Goal: Register for event/course

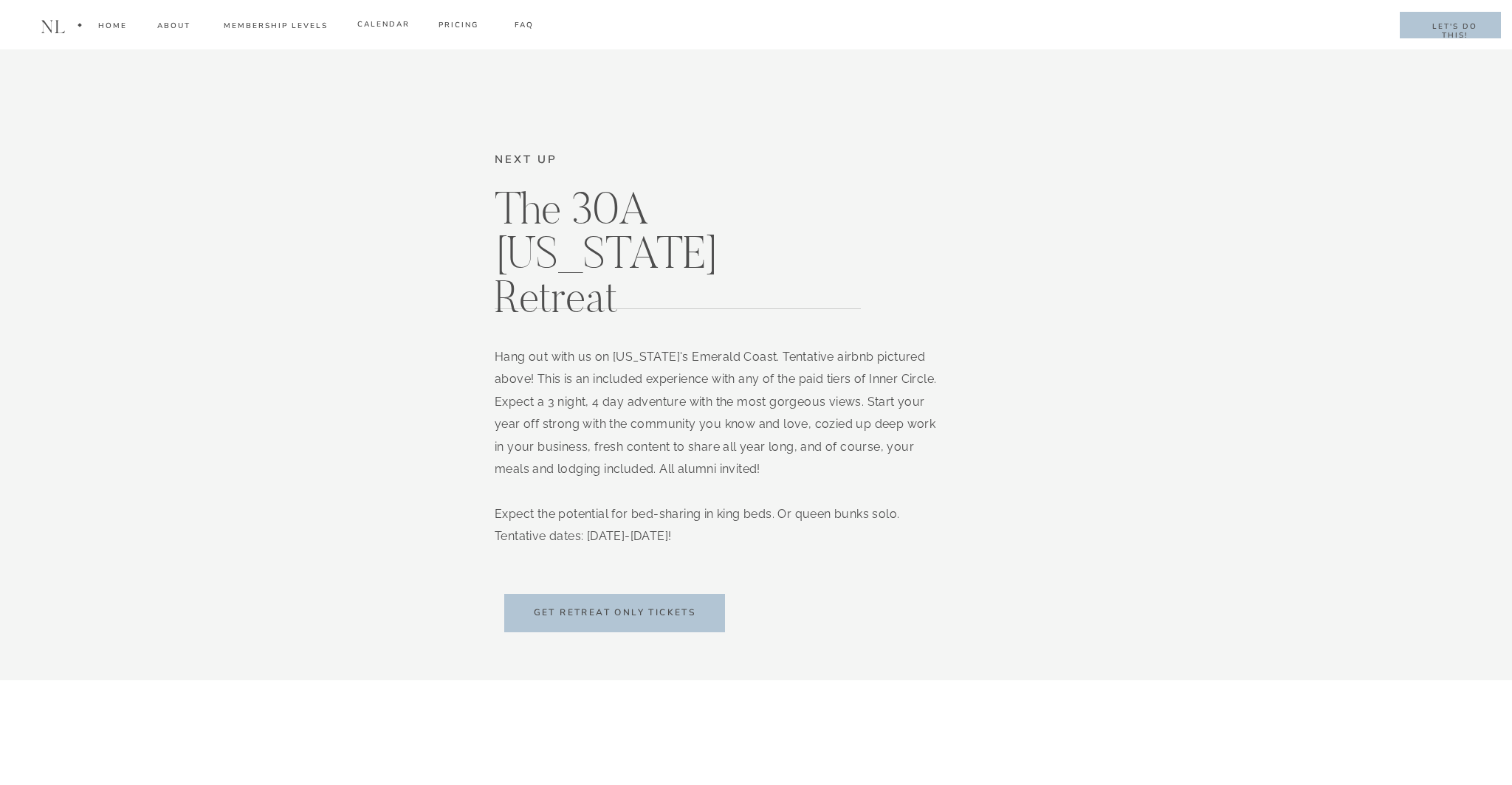
scroll to position [8941, 0]
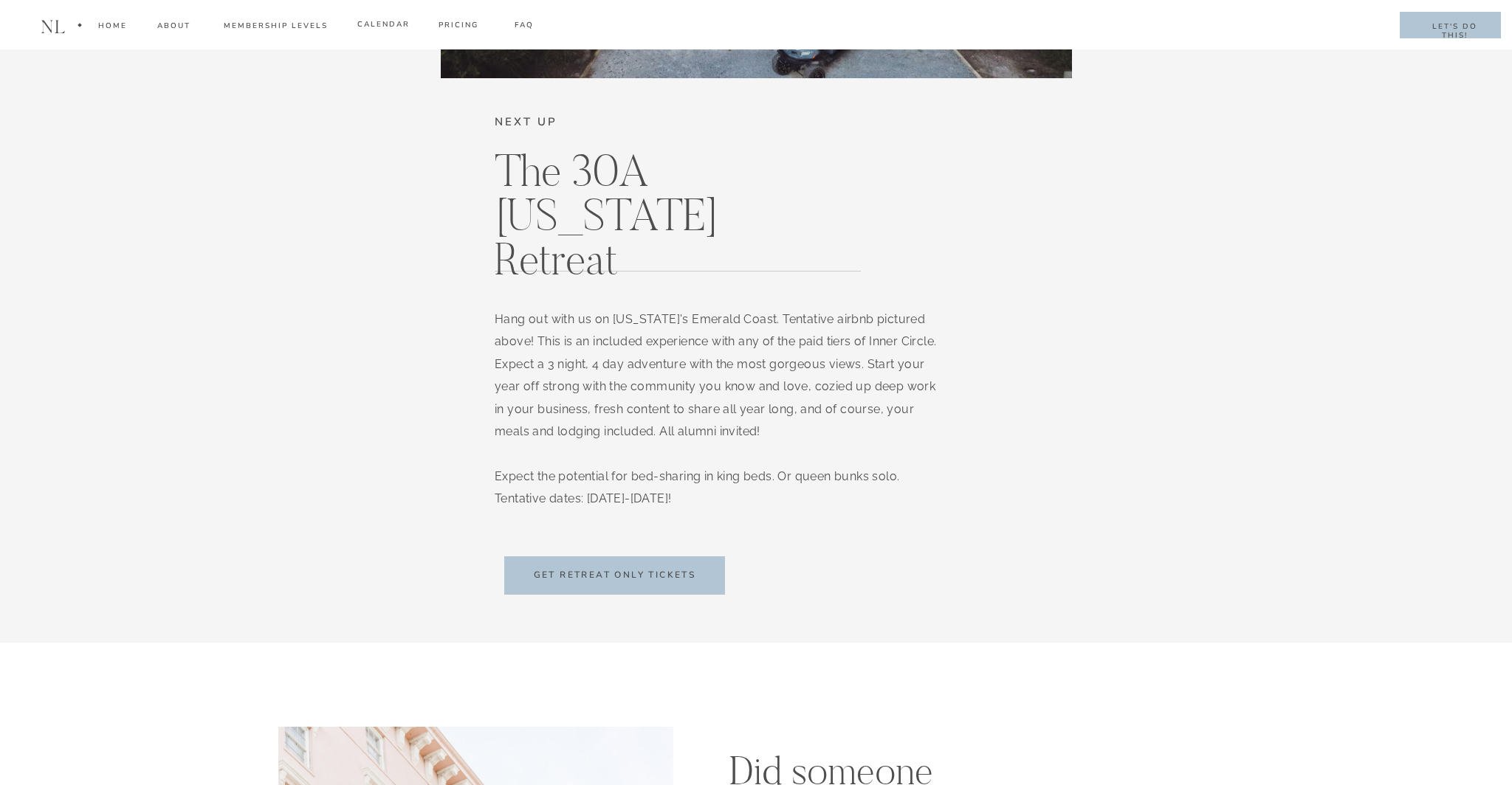
drag, startPoint x: 590, startPoint y: 499, endPoint x: 699, endPoint y: 504, distance: 109.1
click at [699, 504] on p "Hang out with us on [US_STATE]'s Emerald Coast. Tentative airbnb pictured above…" at bounding box center [716, 414] width 443 height 212
copy p "[DATE]-[DATE]"
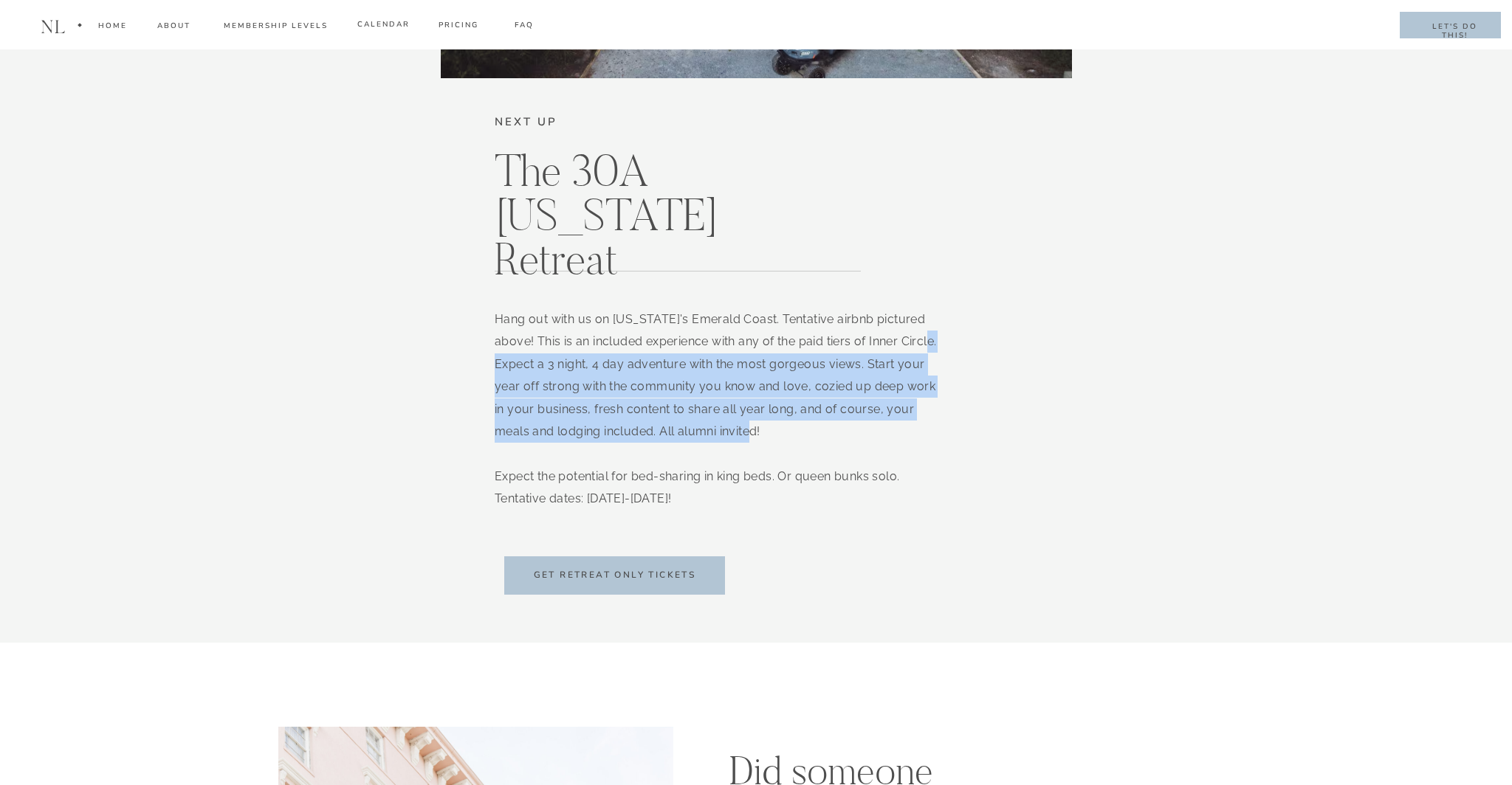
drag, startPoint x: 533, startPoint y: 362, endPoint x: 825, endPoint y: 425, distance: 298.7
click at [825, 425] on p "Hang out with us on [US_STATE]'s Emerald Coast. Tentative airbnb pictured above…" at bounding box center [716, 414] width 443 height 212
copy p "Expect a 3 night, 4 day adventure with the most gorgeous views. Start your year…"
click at [633, 577] on h2 "get Retreat only tickets" at bounding box center [615, 576] width 182 height 15
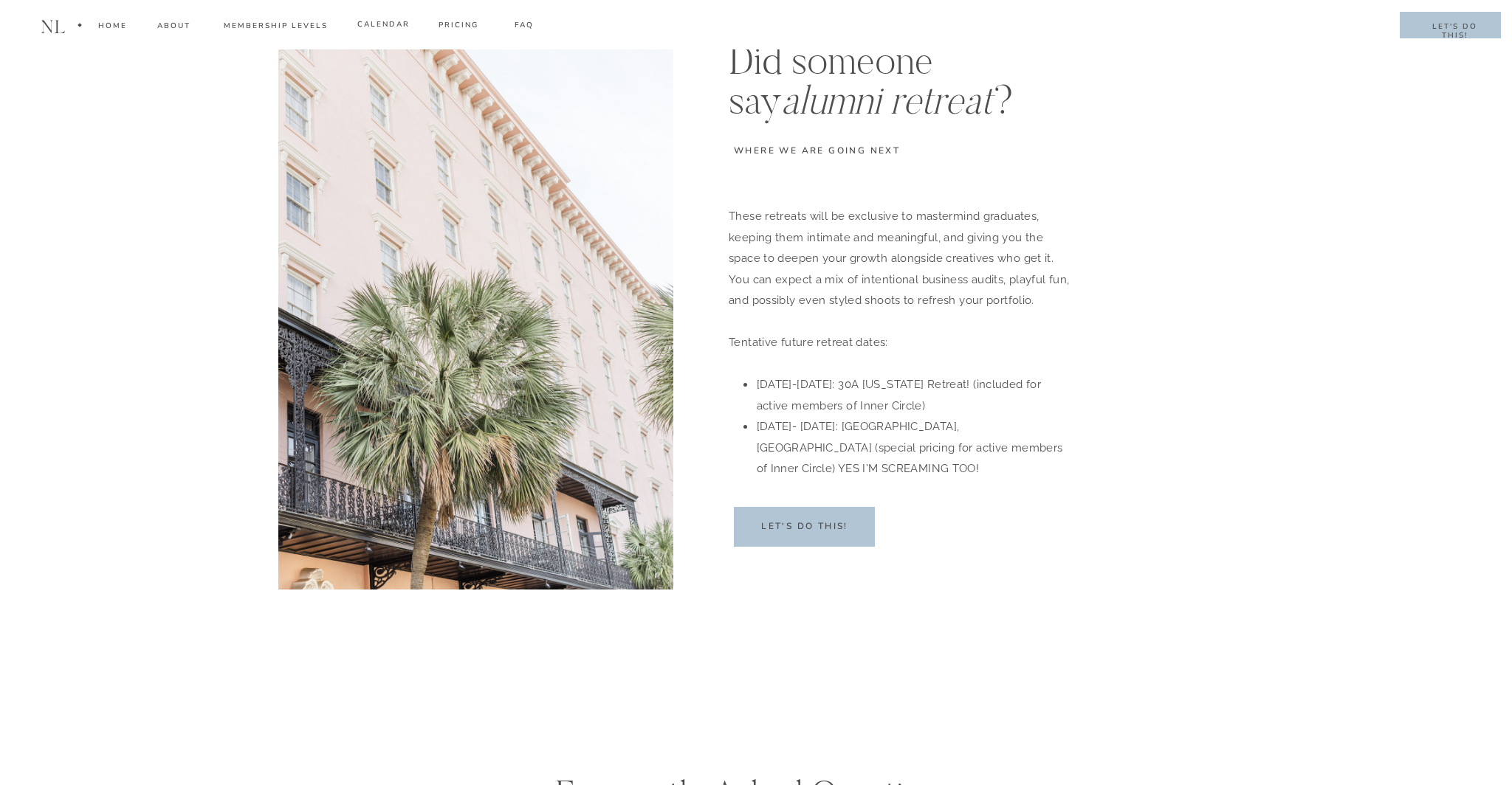
scroll to position [9660, 0]
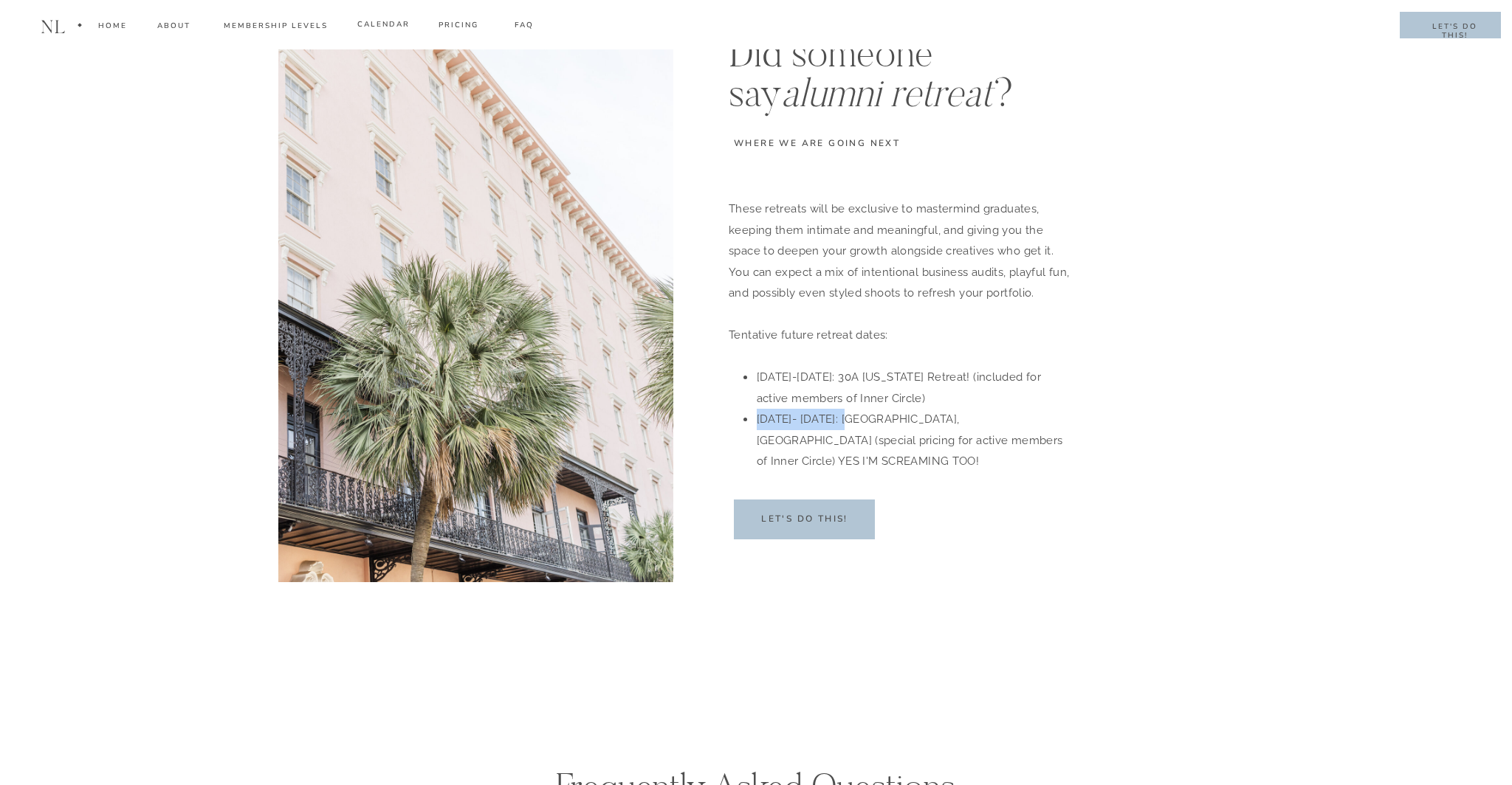
drag, startPoint x: 759, startPoint y: 416, endPoint x: 848, endPoint y: 422, distance: 89.2
click at [848, 422] on li "[DATE]- [DATE]: [GEOGRAPHIC_DATA], [GEOGRAPHIC_DATA] (special pricing for activ…" at bounding box center [915, 440] width 320 height 64
copy li "[DATE]- [DATE]"
click at [1052, 453] on div "These retreats will be exclusive to mastermind graduates, keeping them intimate…" at bounding box center [902, 332] width 347 height 266
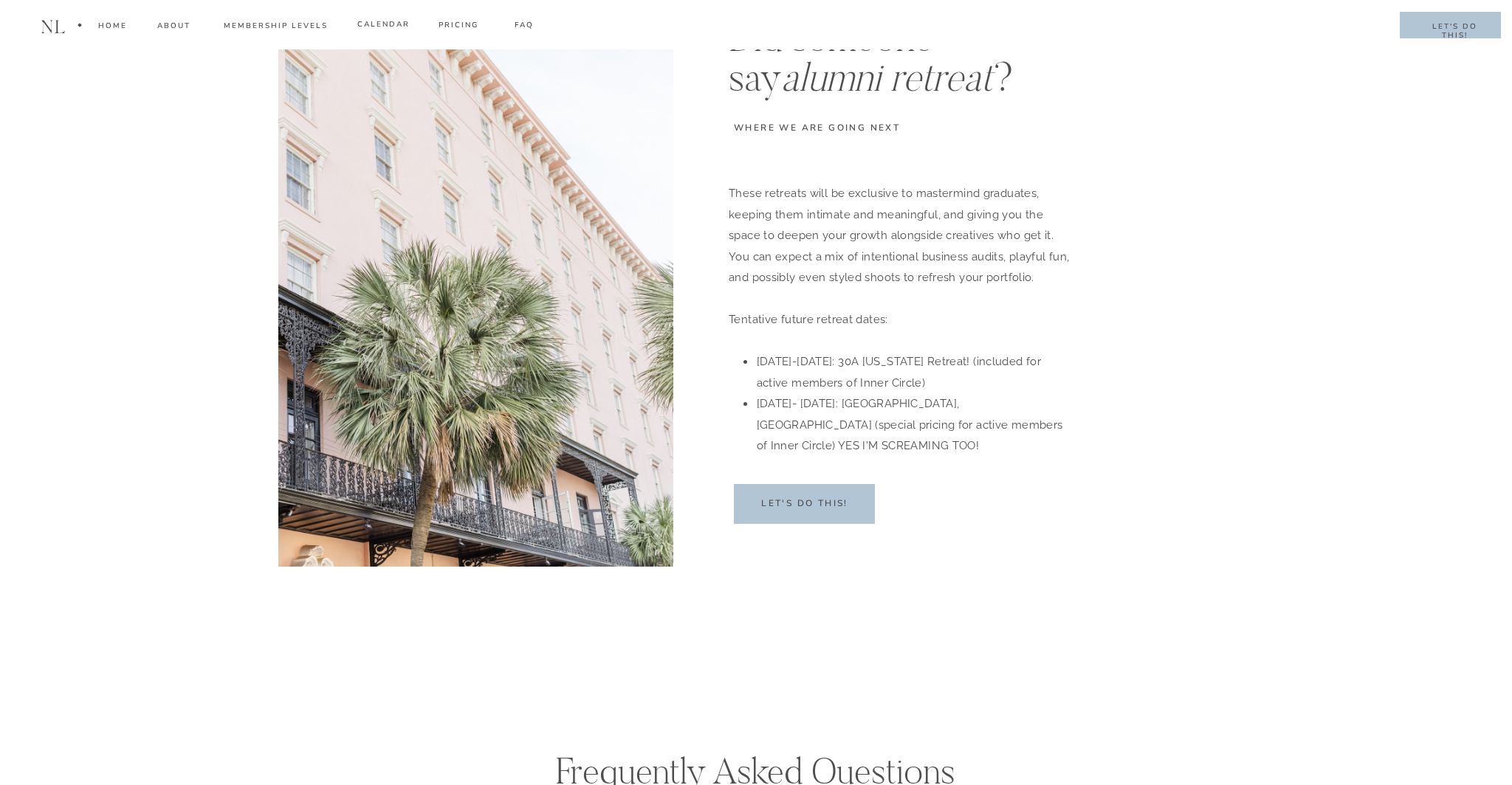
scroll to position [9674, 0]
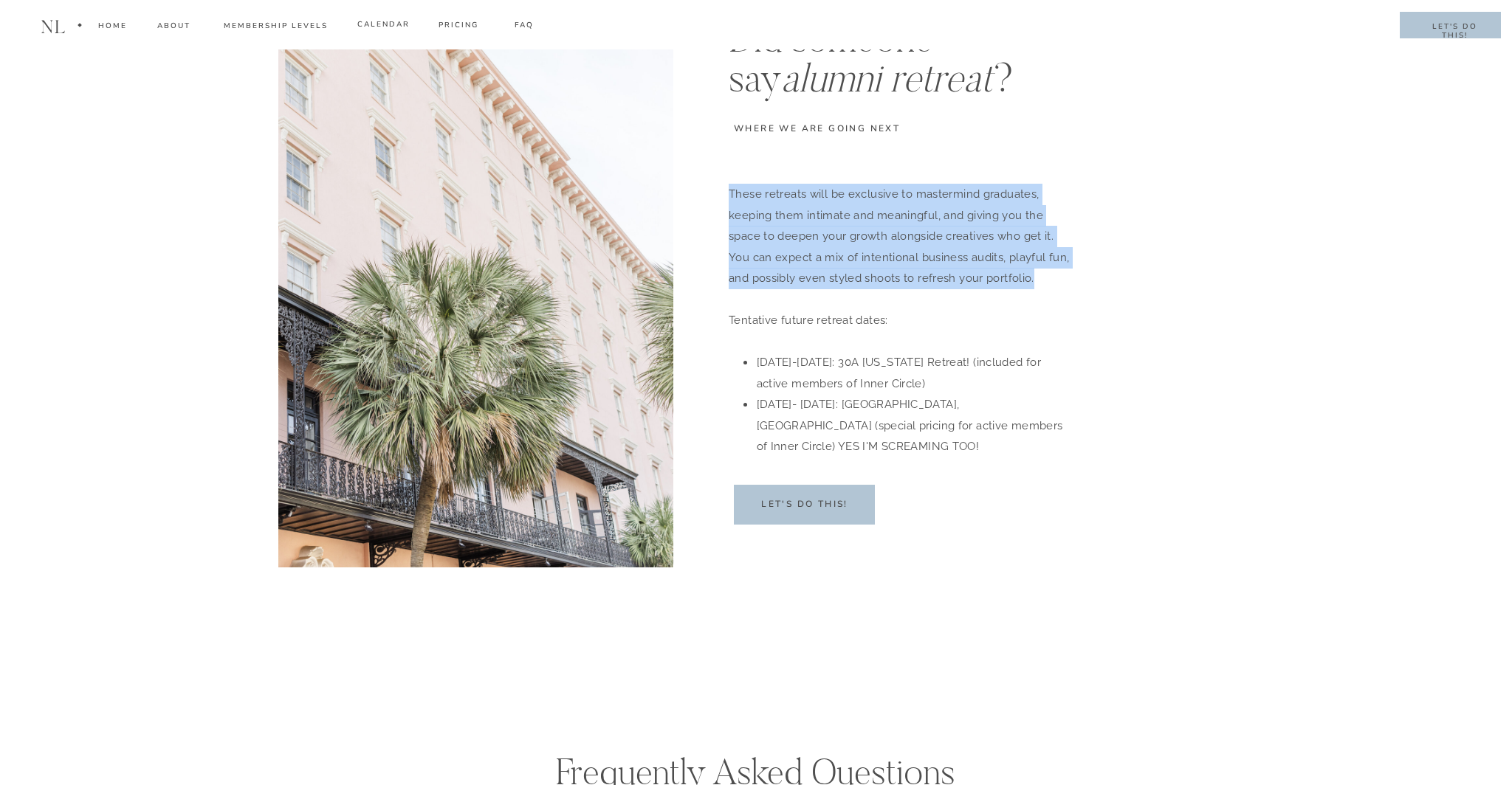
drag, startPoint x: 1038, startPoint y: 281, endPoint x: 724, endPoint y: 202, distance: 323.8
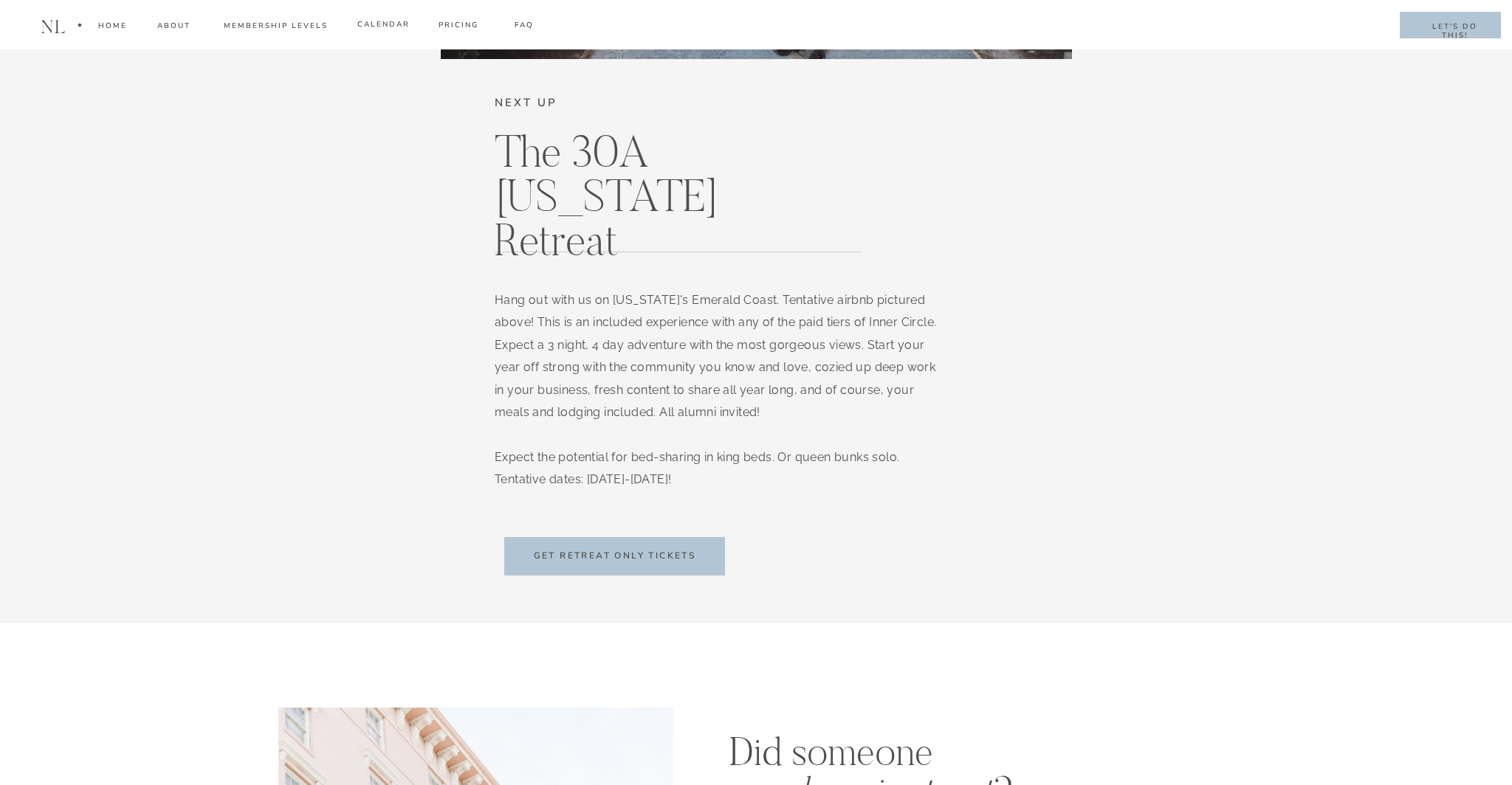
scroll to position [8933, 0]
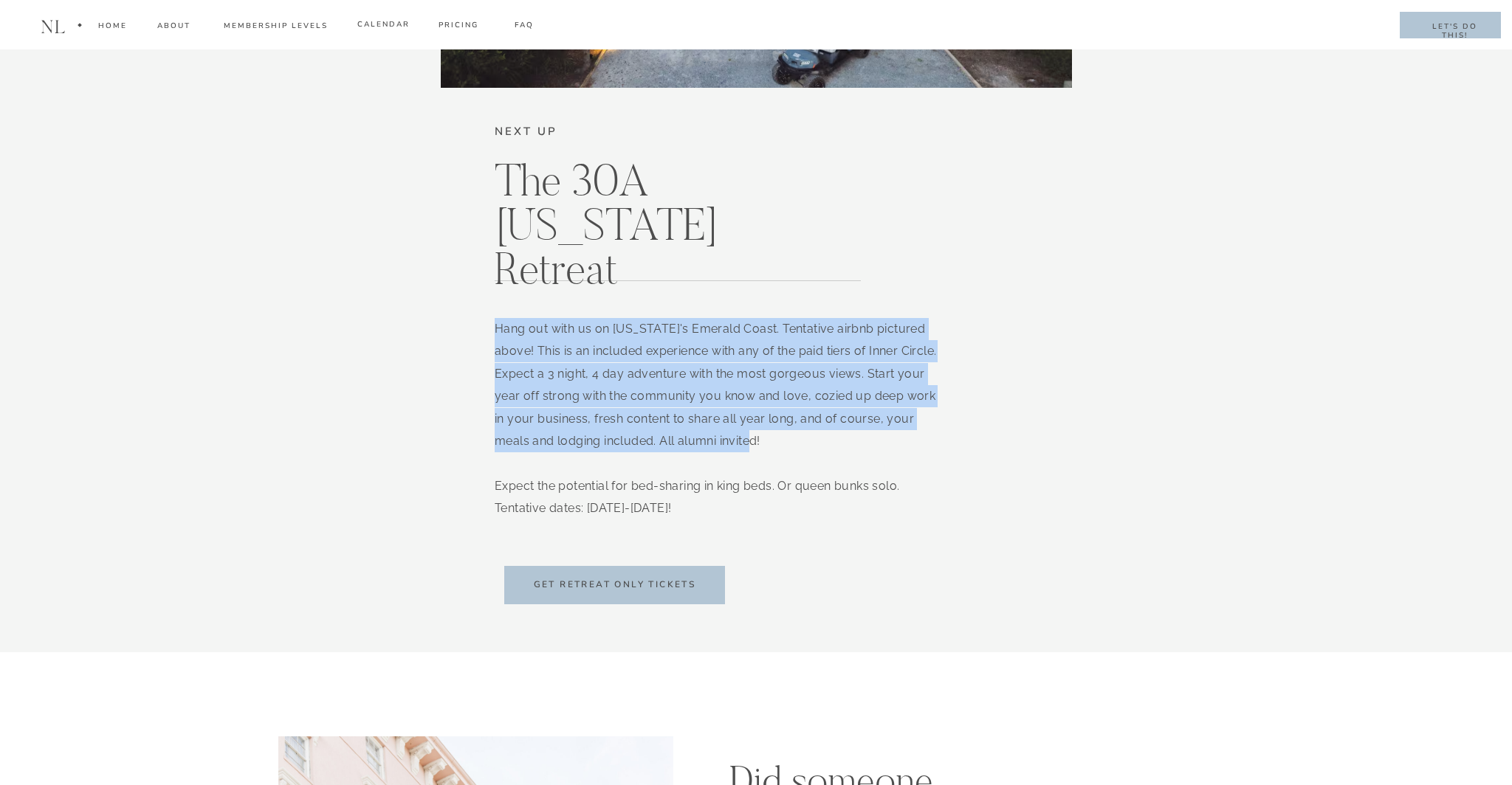
drag, startPoint x: 803, startPoint y: 438, endPoint x: 496, endPoint y: 321, distance: 328.5
click at [496, 321] on p "Hang out with us on [US_STATE]'s Emerald Coast. Tentative airbnb pictured above…" at bounding box center [716, 424] width 443 height 212
copy p "Hang out with us on [US_STATE]'s Emerald Coast. Tentative airbnb pictured above…"
click at [746, 399] on p "Hang out with us on [US_STATE]'s Emerald Coast. Tentative airbnb pictured above…" at bounding box center [716, 424] width 443 height 212
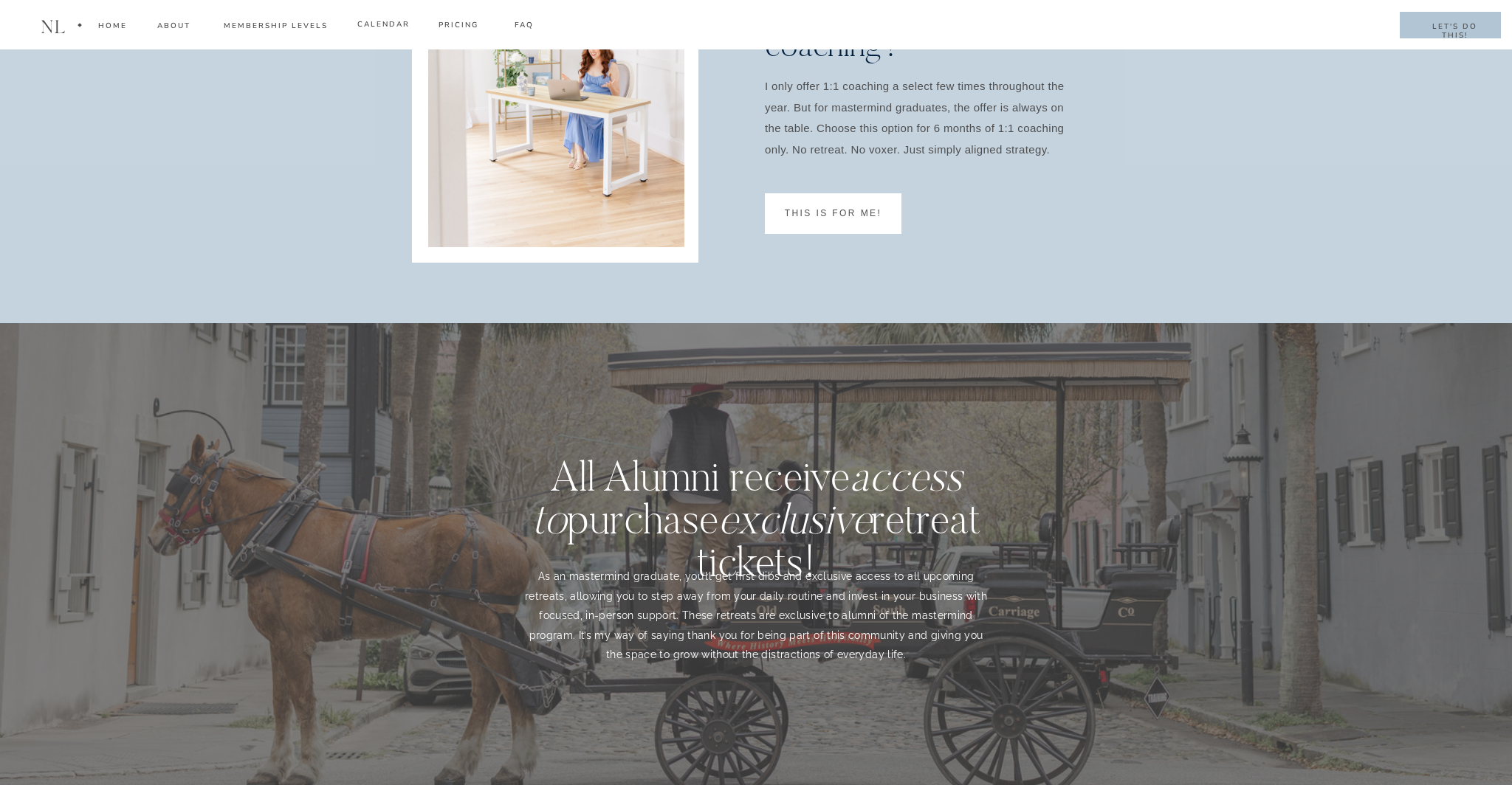
scroll to position [7718, 0]
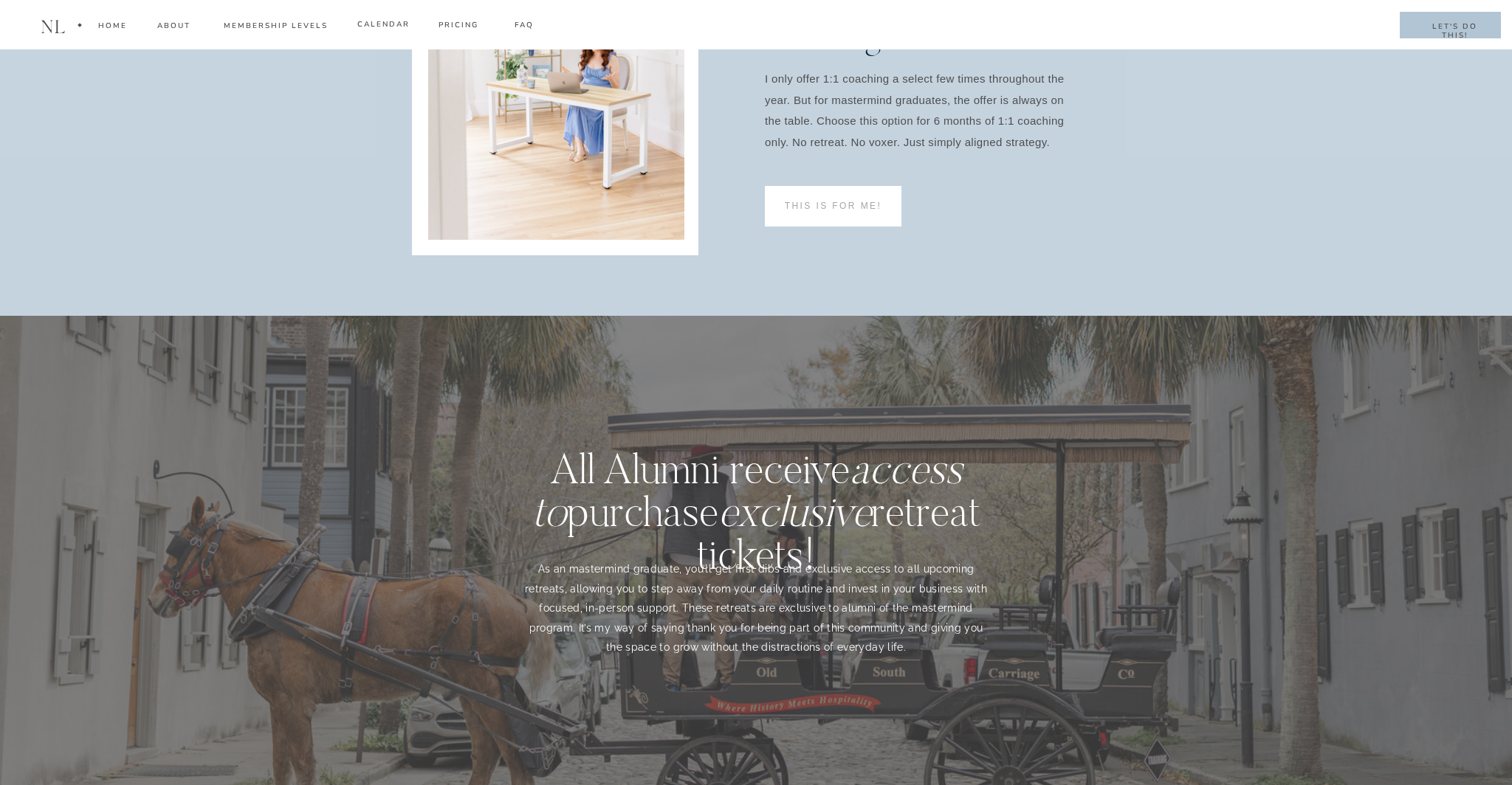
click at [834, 204] on div "this is for me!" at bounding box center [833, 205] width 106 height 11
